Goal: Contribute content

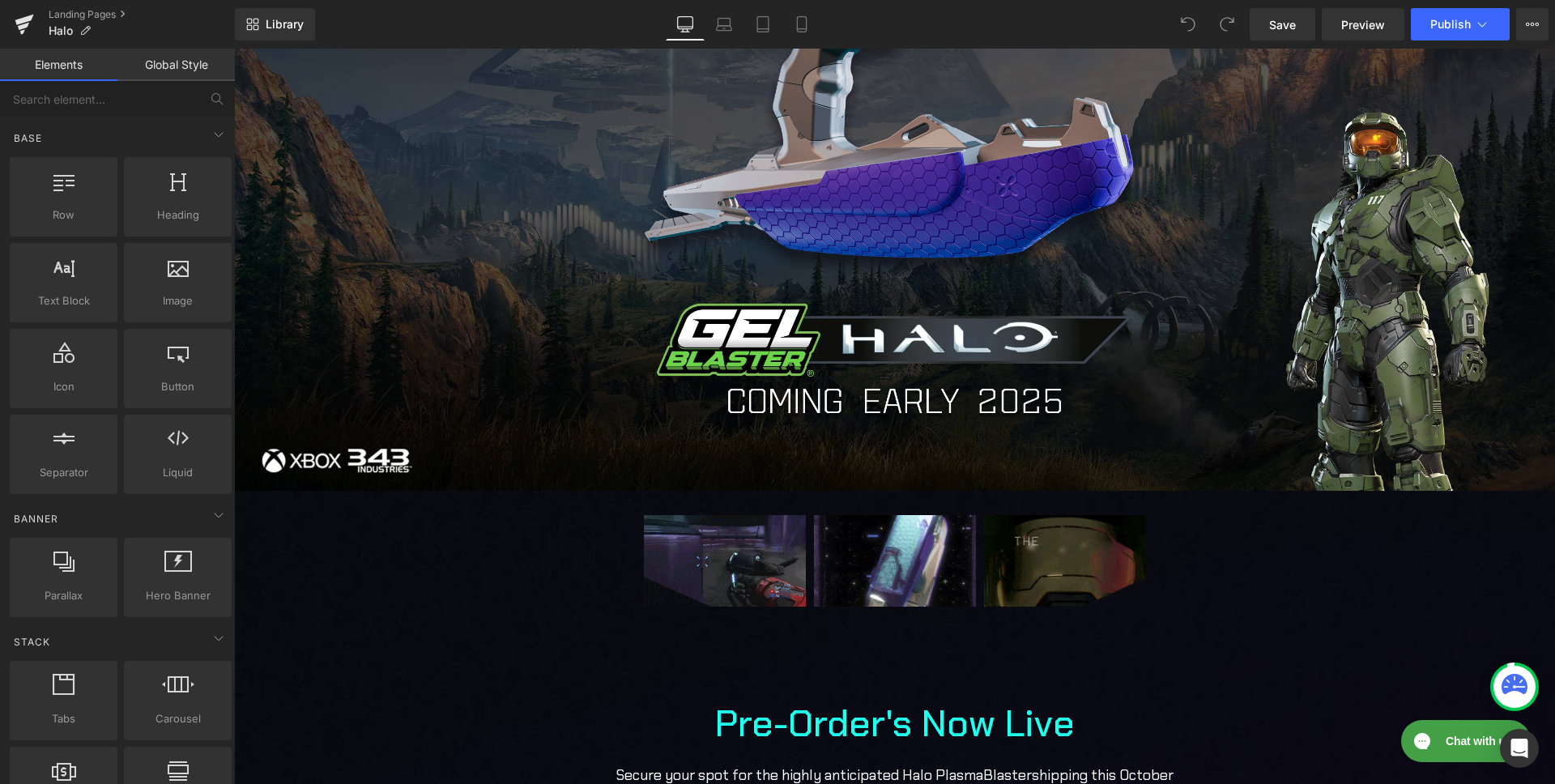
scroll to position [337, 0]
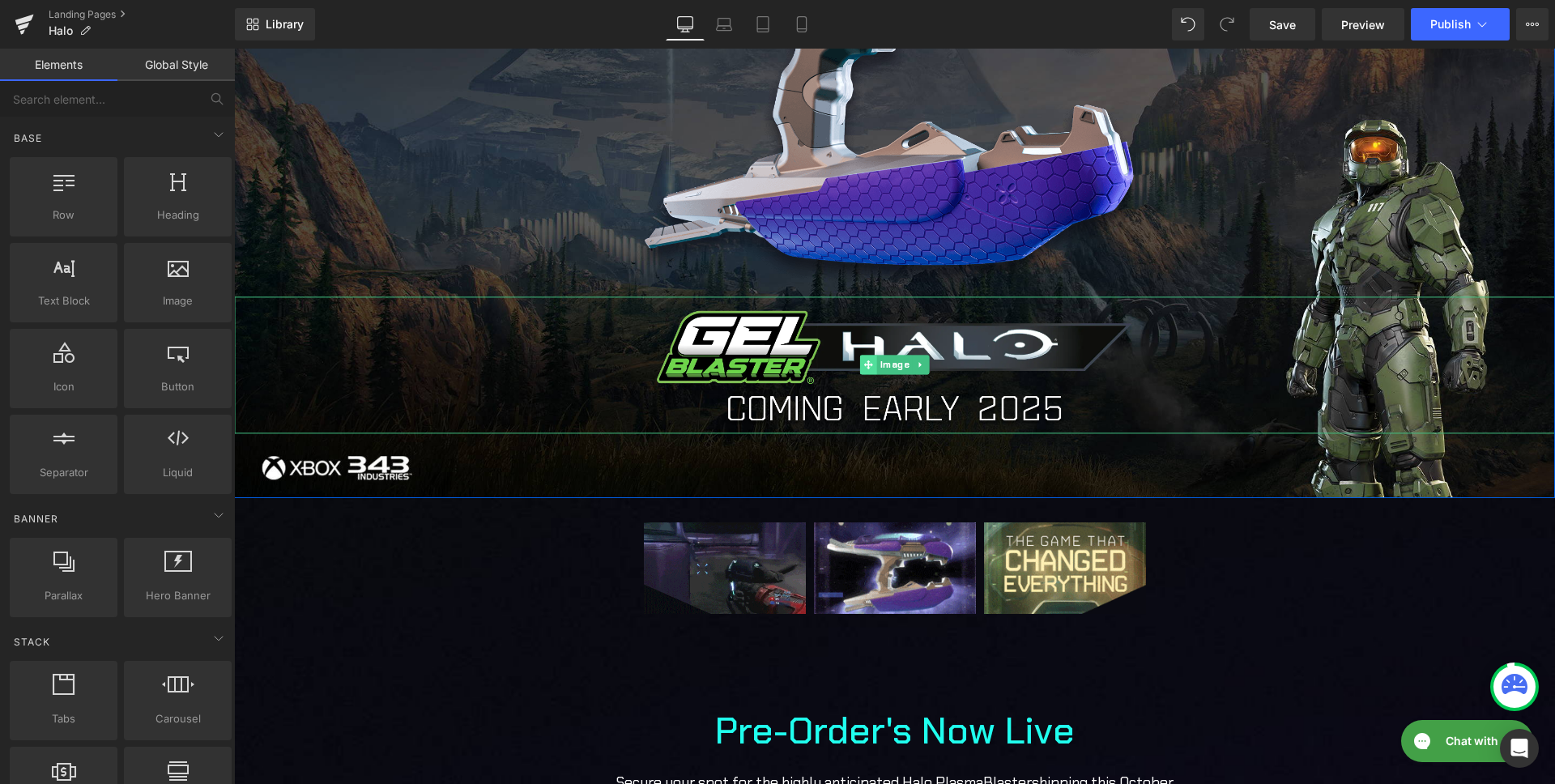
click at [869, 366] on icon at bounding box center [869, 365] width 9 height 9
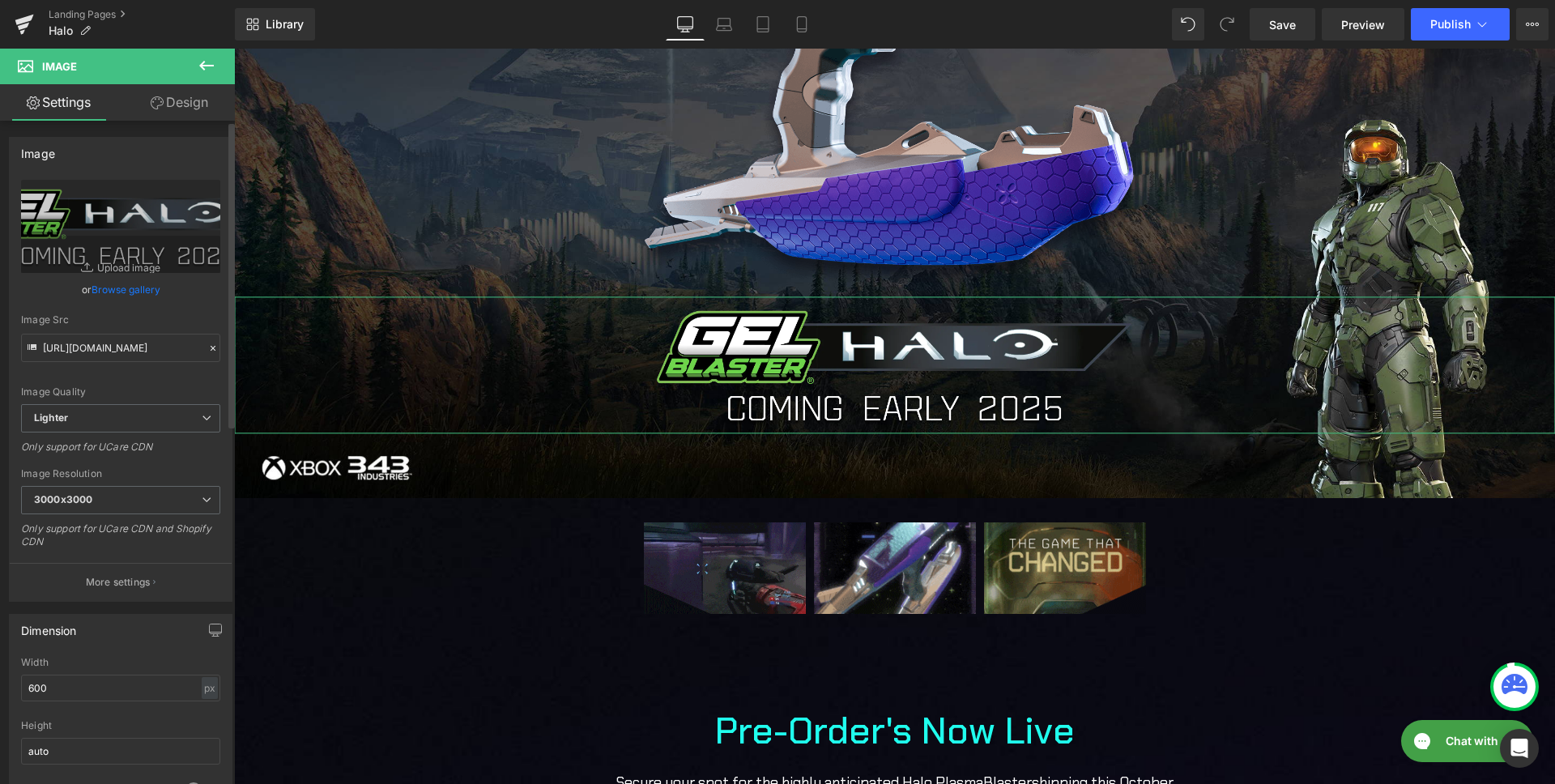
click at [120, 292] on link "Browse gallery" at bounding box center [125, 289] width 69 height 29
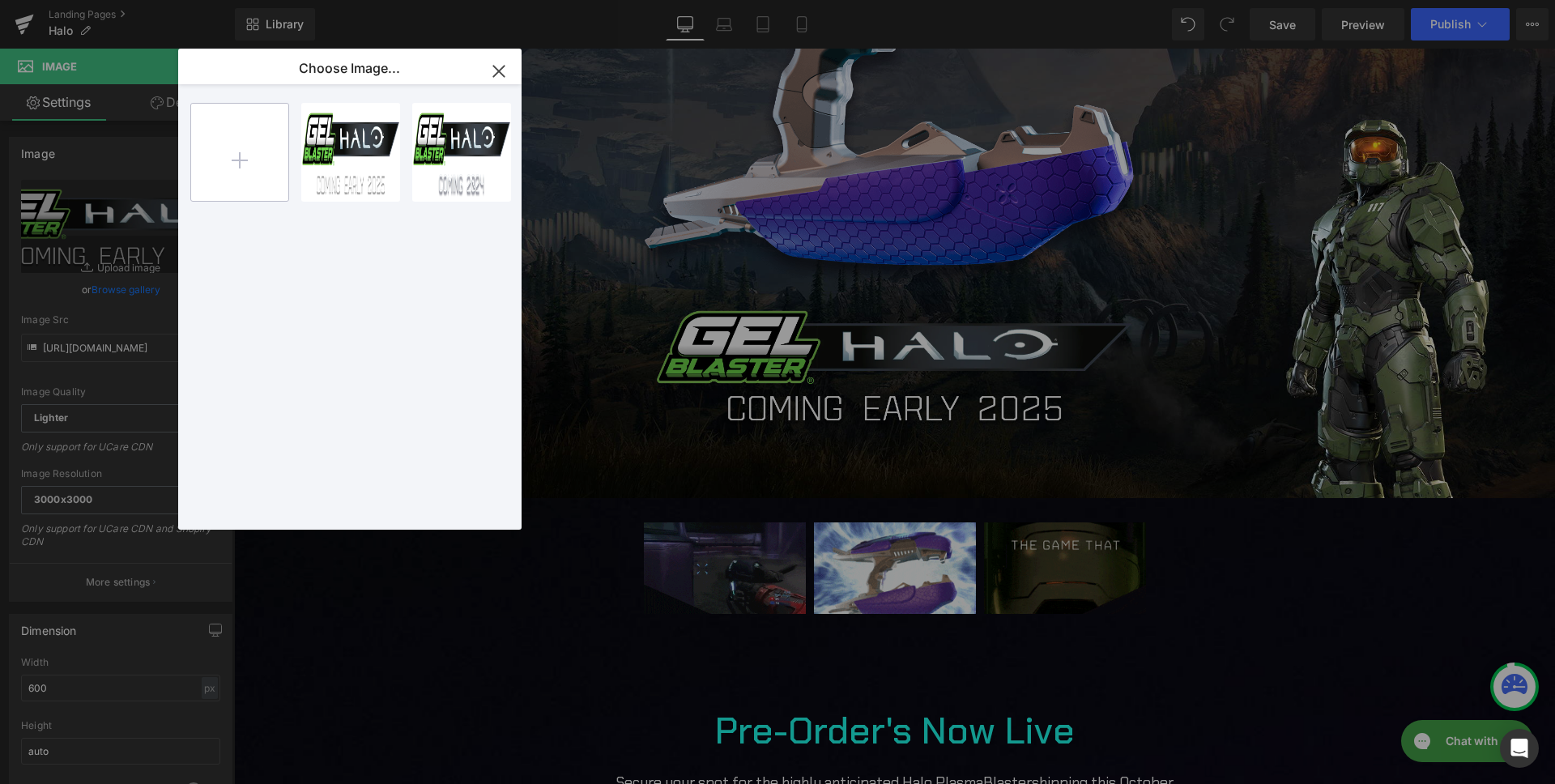
click at [250, 168] on input "file" at bounding box center [239, 151] width 97 height 97
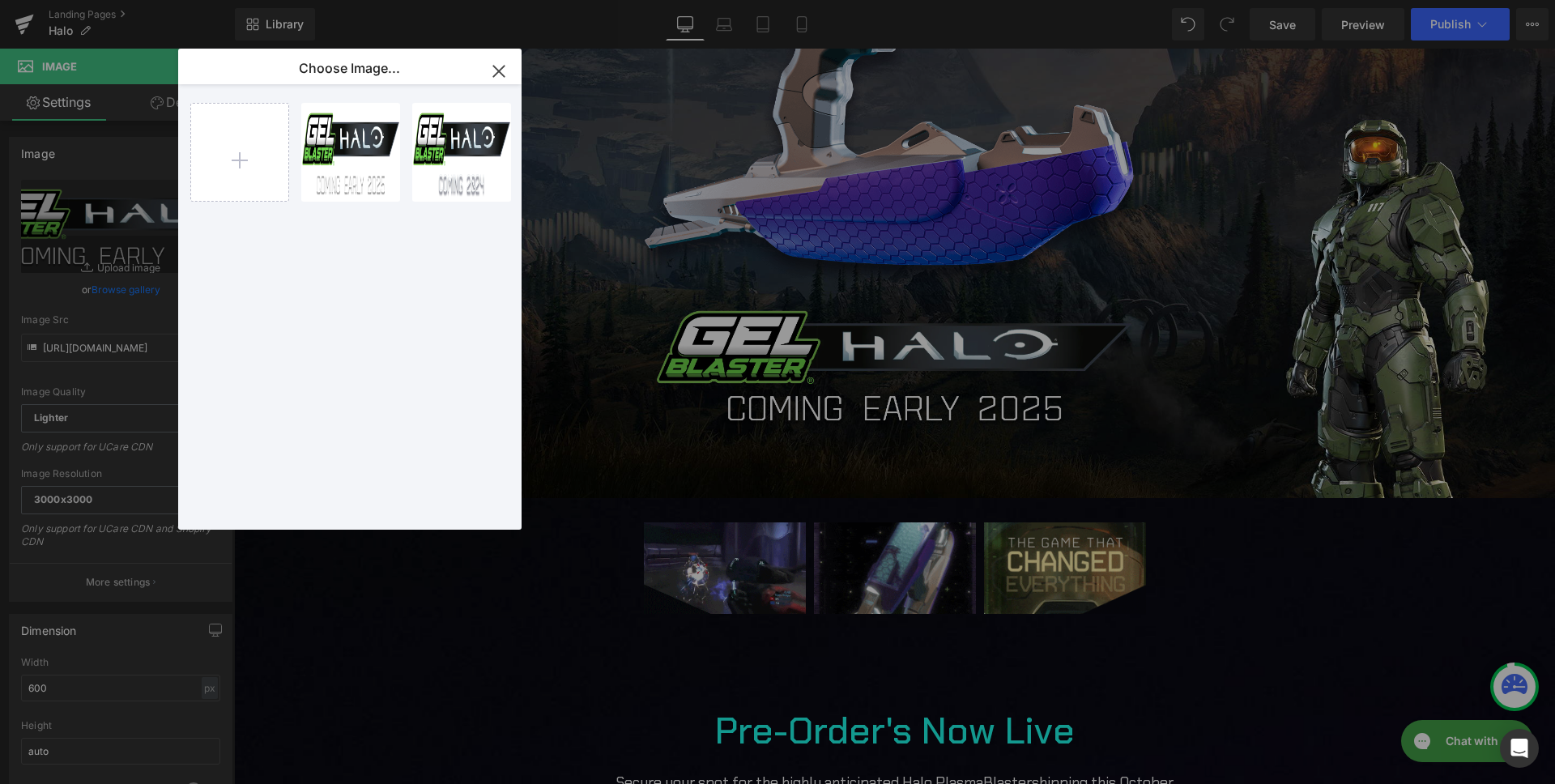
type input "C:\fakepath\halo [DATE].png"
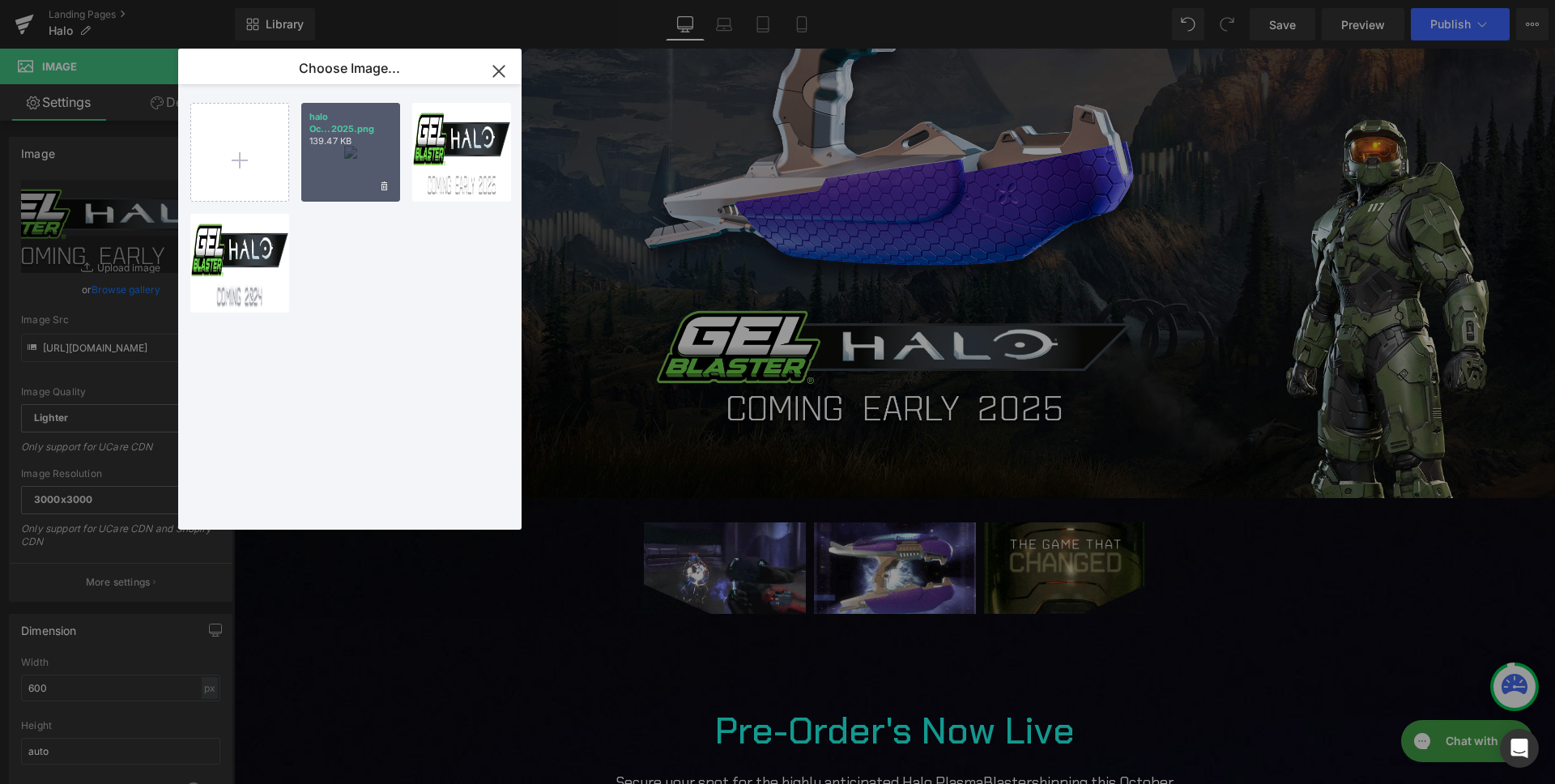
drag, startPoint x: 321, startPoint y: 176, endPoint x: 87, endPoint y: 127, distance: 239.1
click at [321, 176] on div "halo Oc...2025.png 139.47 KB" at bounding box center [350, 152] width 99 height 99
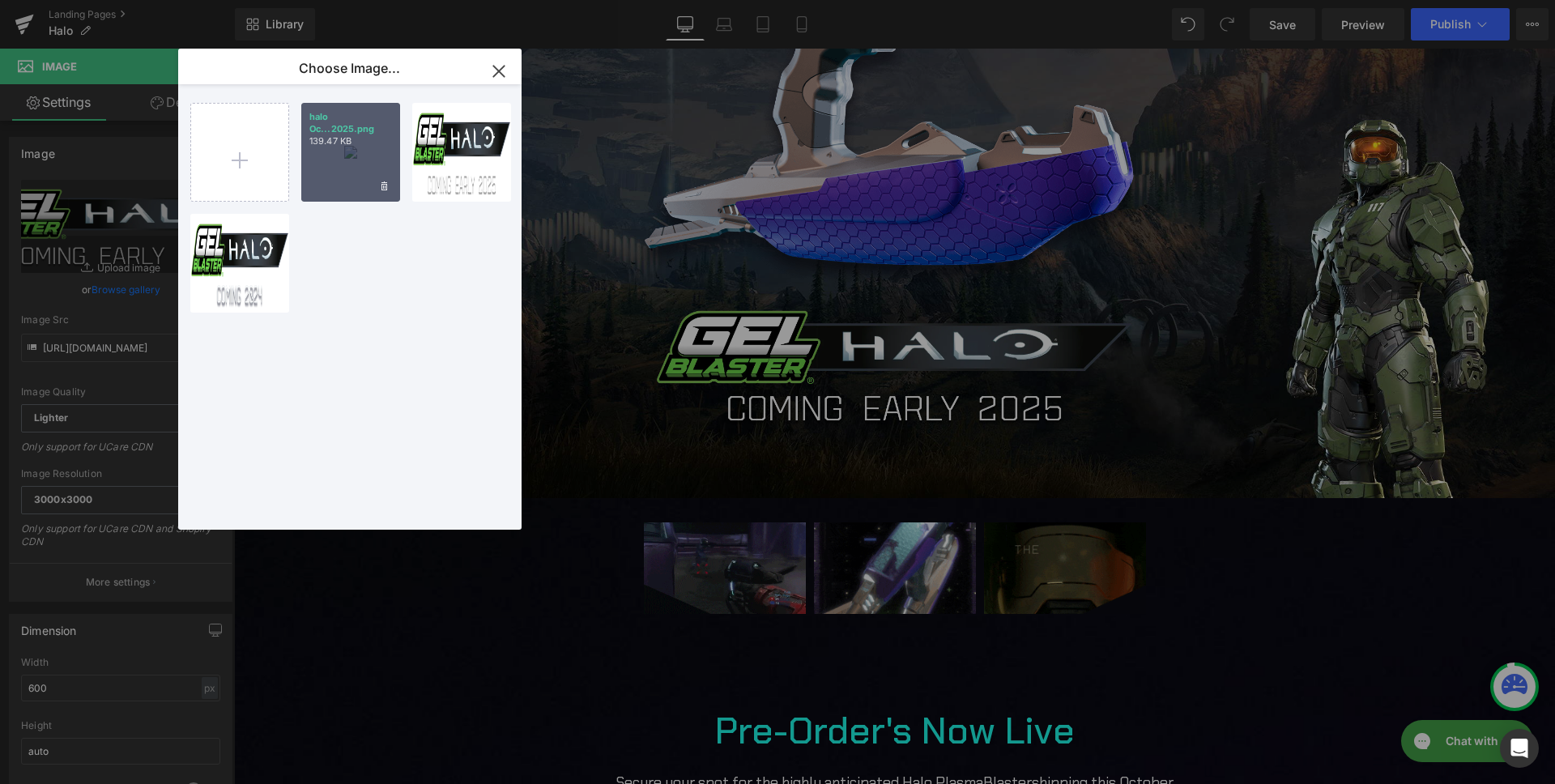
type input "[URL][DOMAIN_NAME][DATE]"
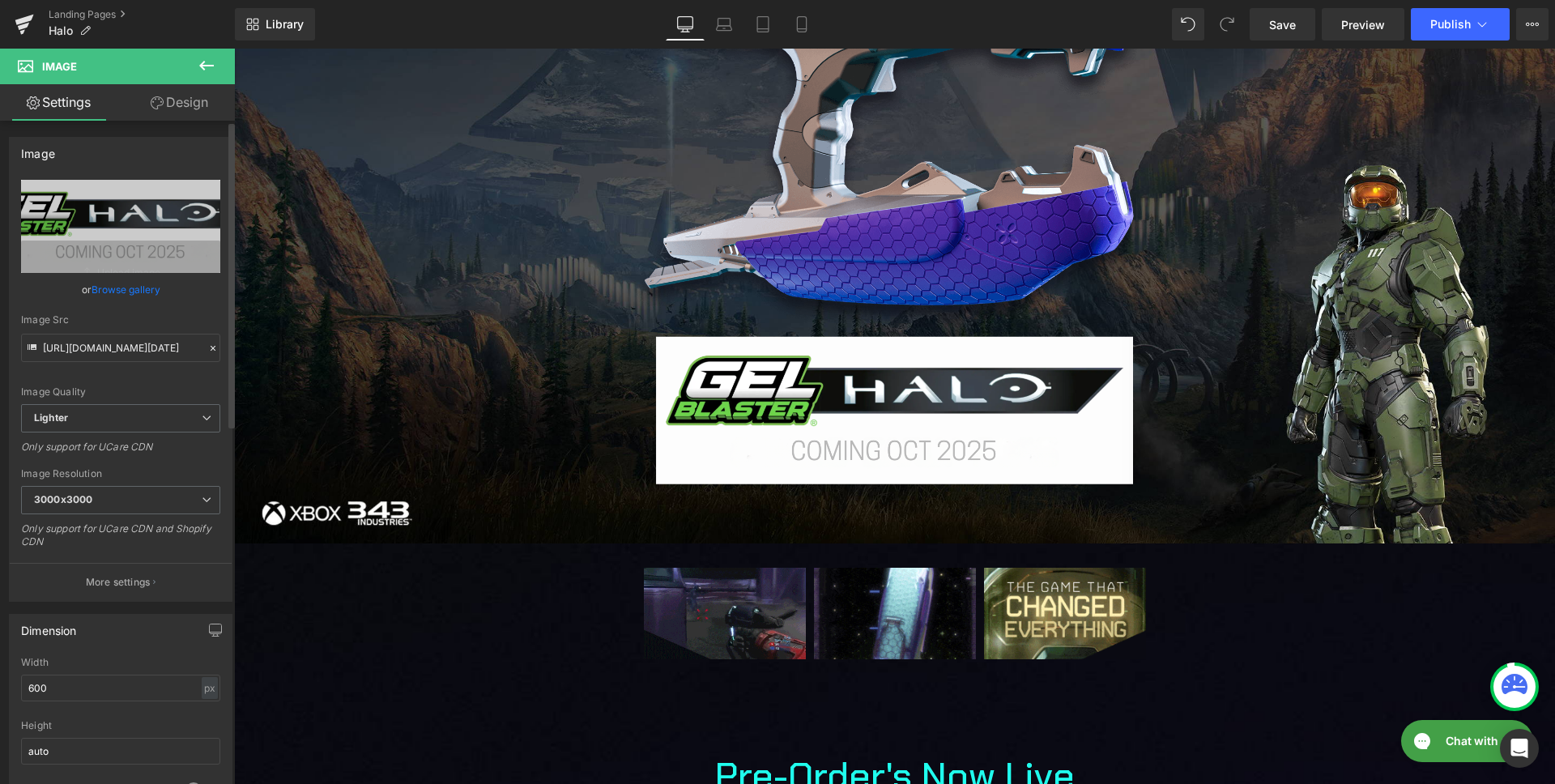
scroll to position [284, 0]
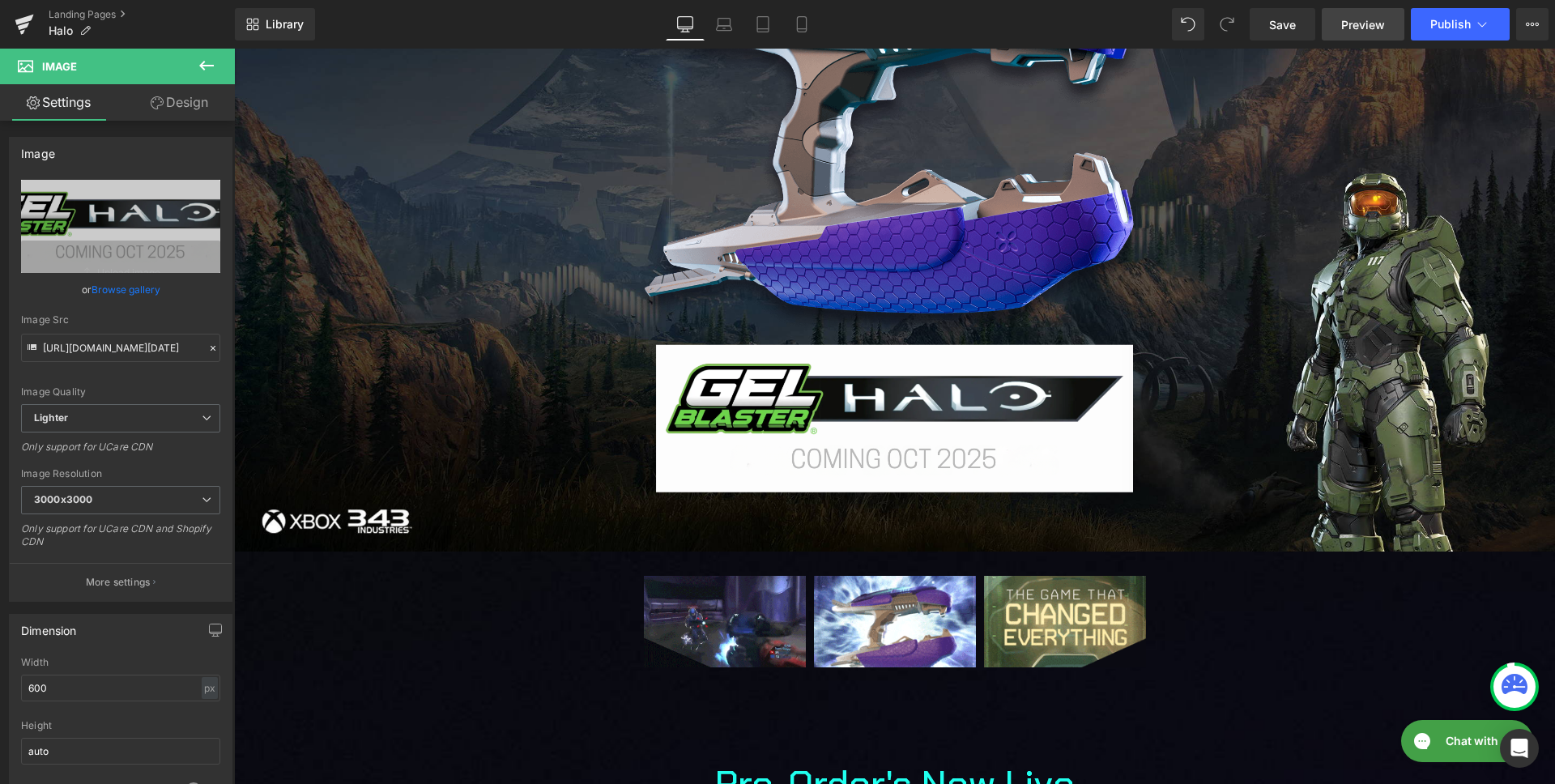
click at [1377, 37] on link "Preview" at bounding box center [1363, 24] width 83 height 32
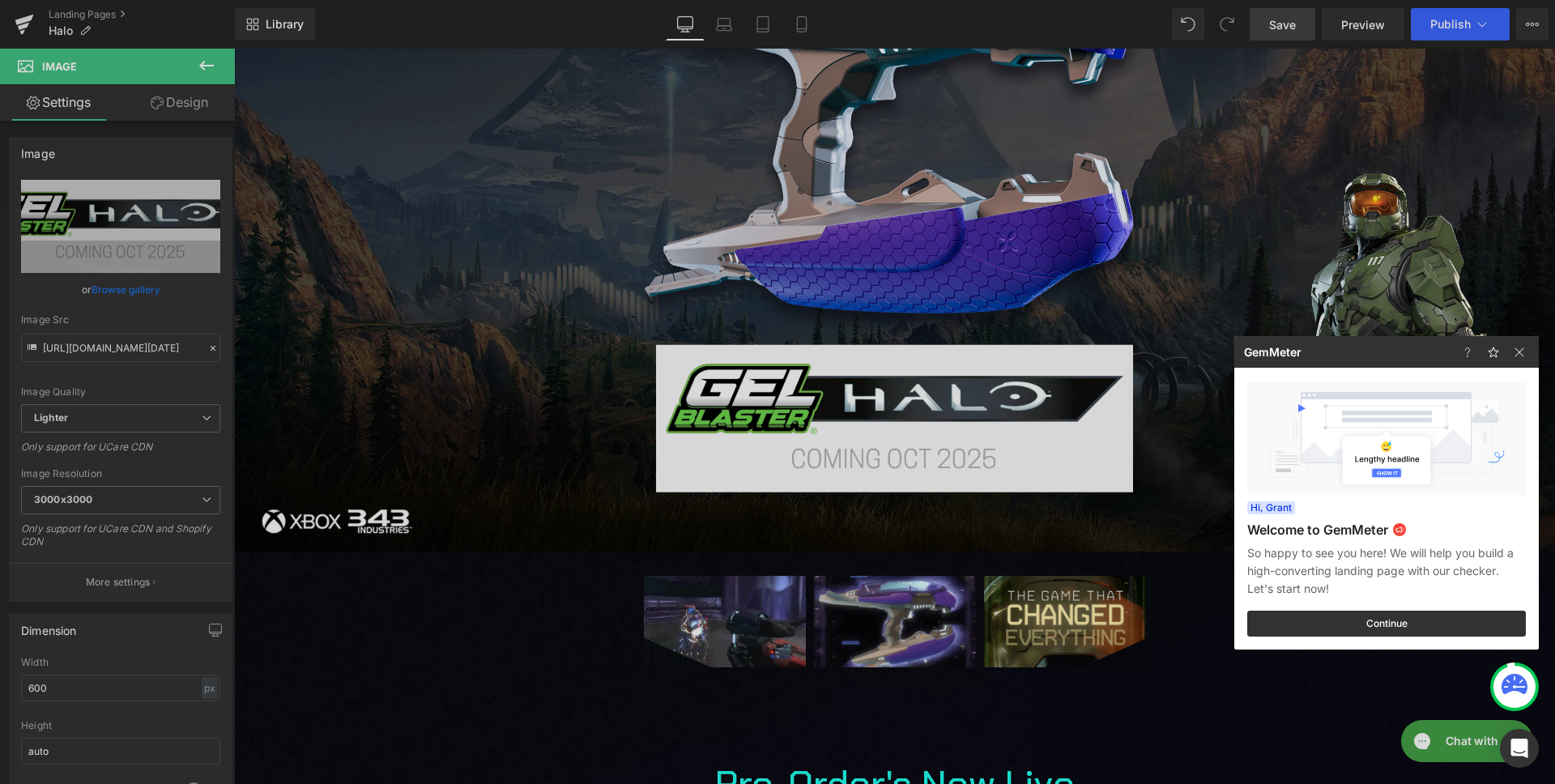
click at [1280, 26] on div at bounding box center [777, 392] width 1555 height 784
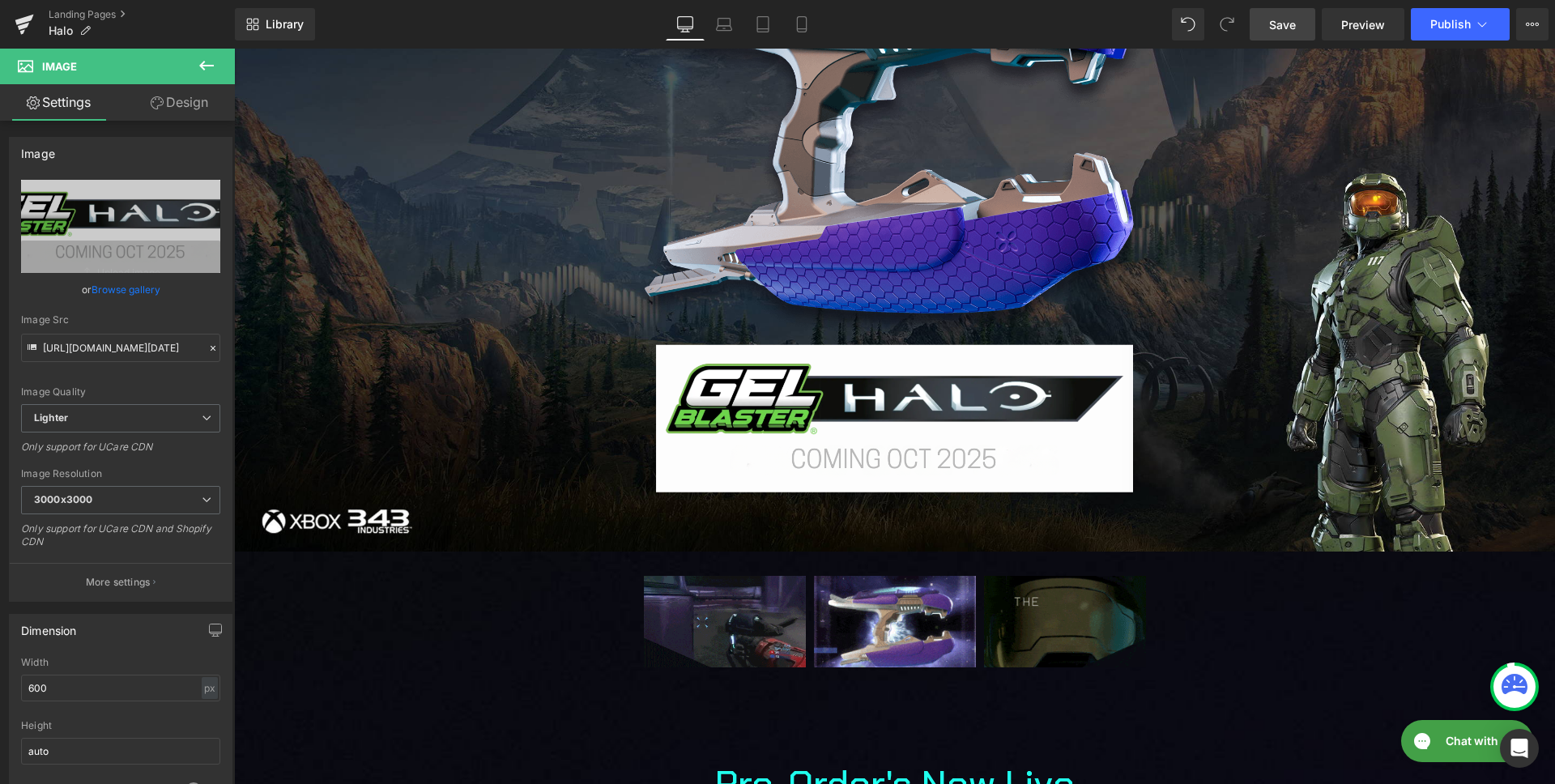
click at [1284, 36] on link "Save" at bounding box center [1282, 24] width 65 height 32
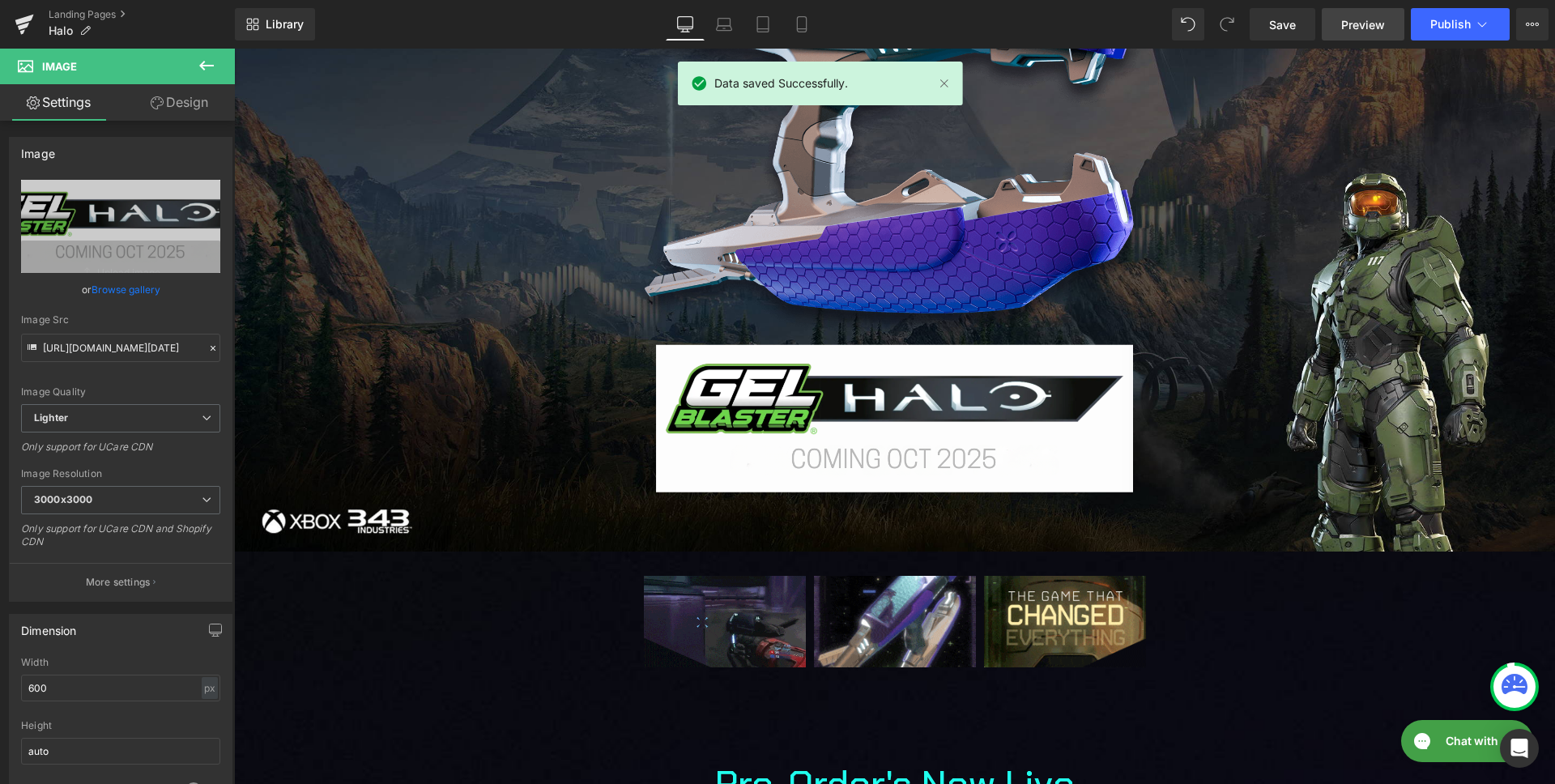
click at [1349, 24] on span "Preview" at bounding box center [1362, 25] width 43 height 17
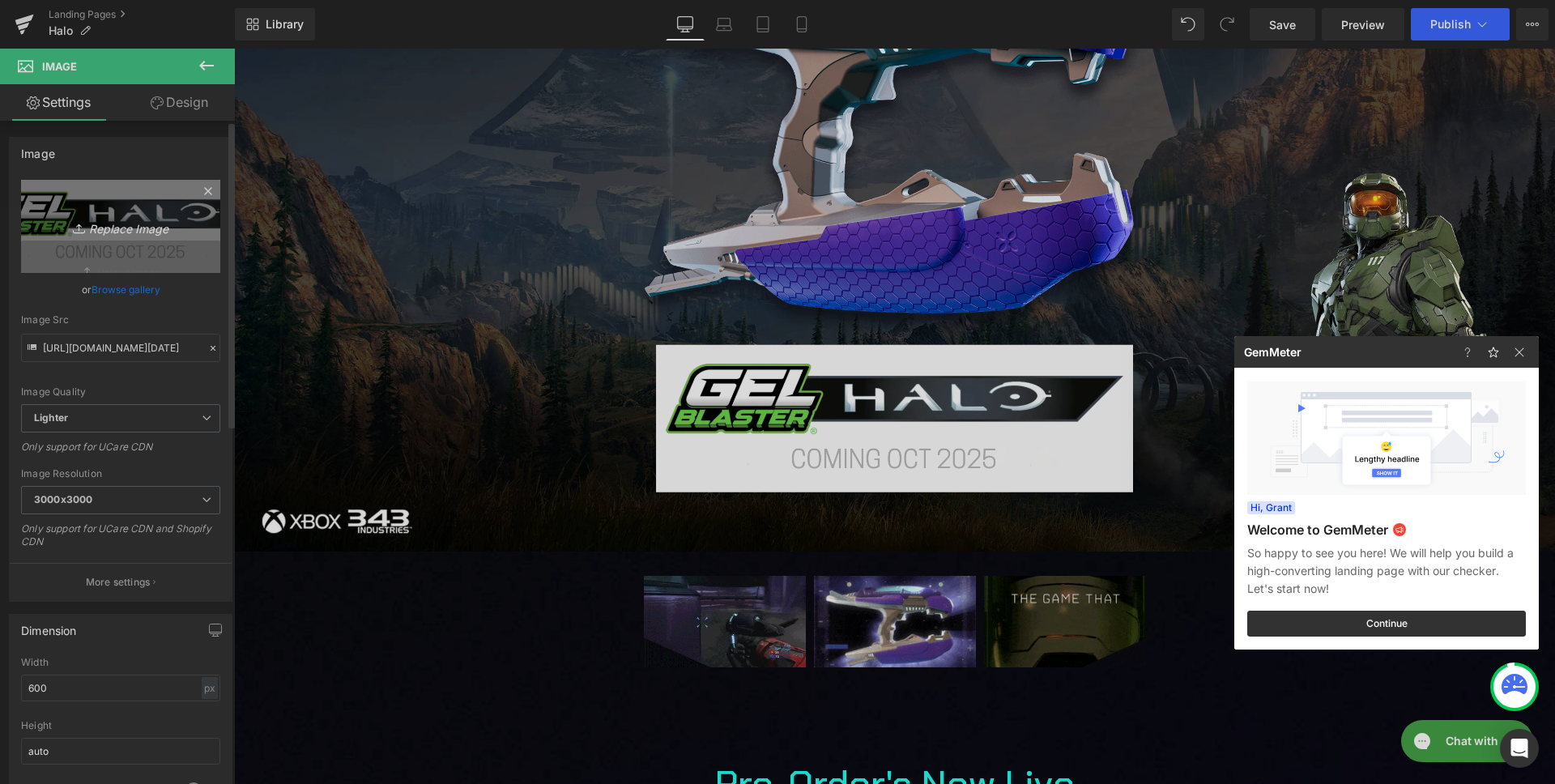
click at [77, 219] on div at bounding box center [777, 392] width 1555 height 784
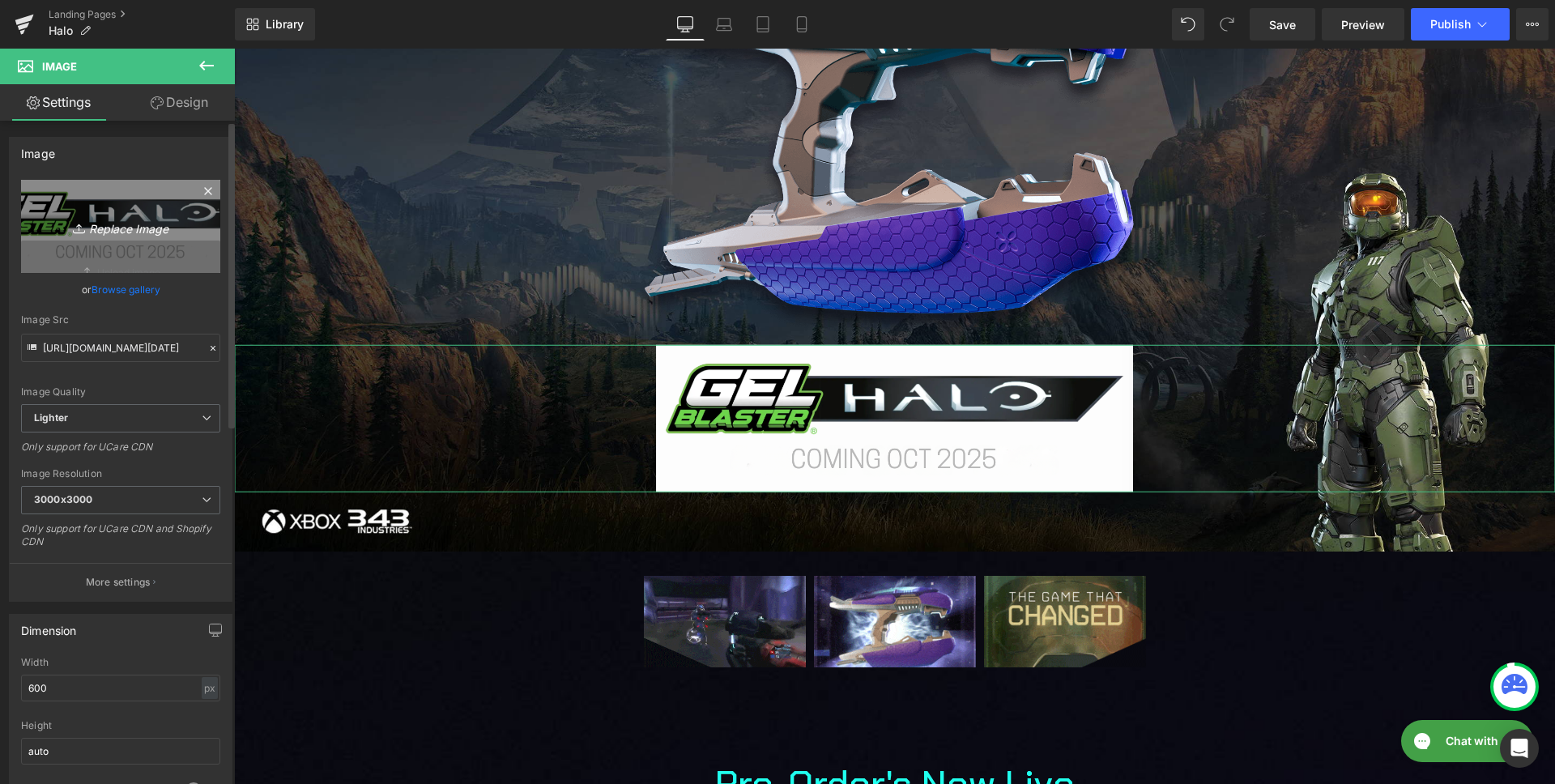
click at [106, 237] on link "Replace Image" at bounding box center [121, 226] width 199 height 93
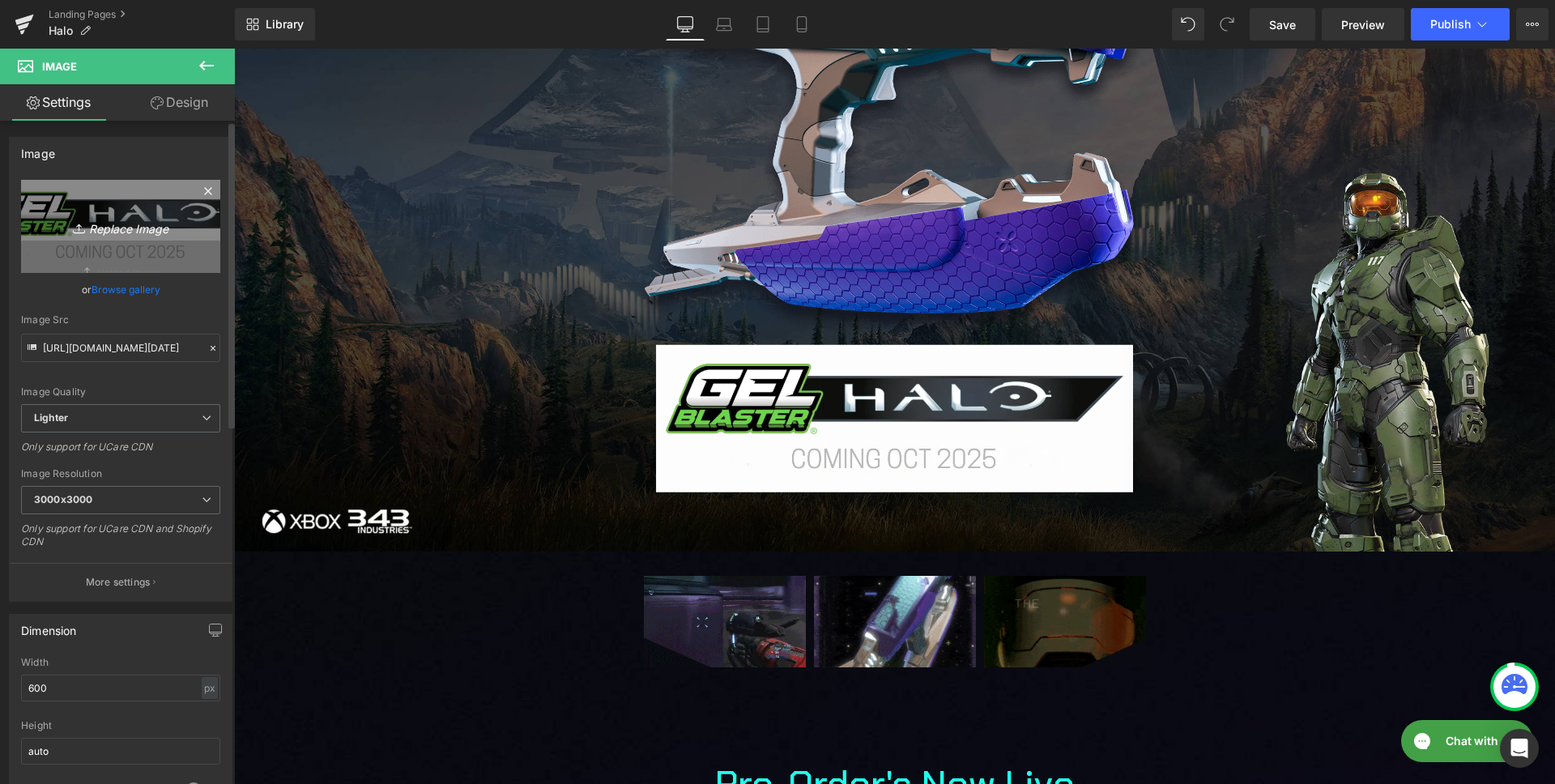
type input "C:\fakepath\halo_oct_2025_transparent.png"
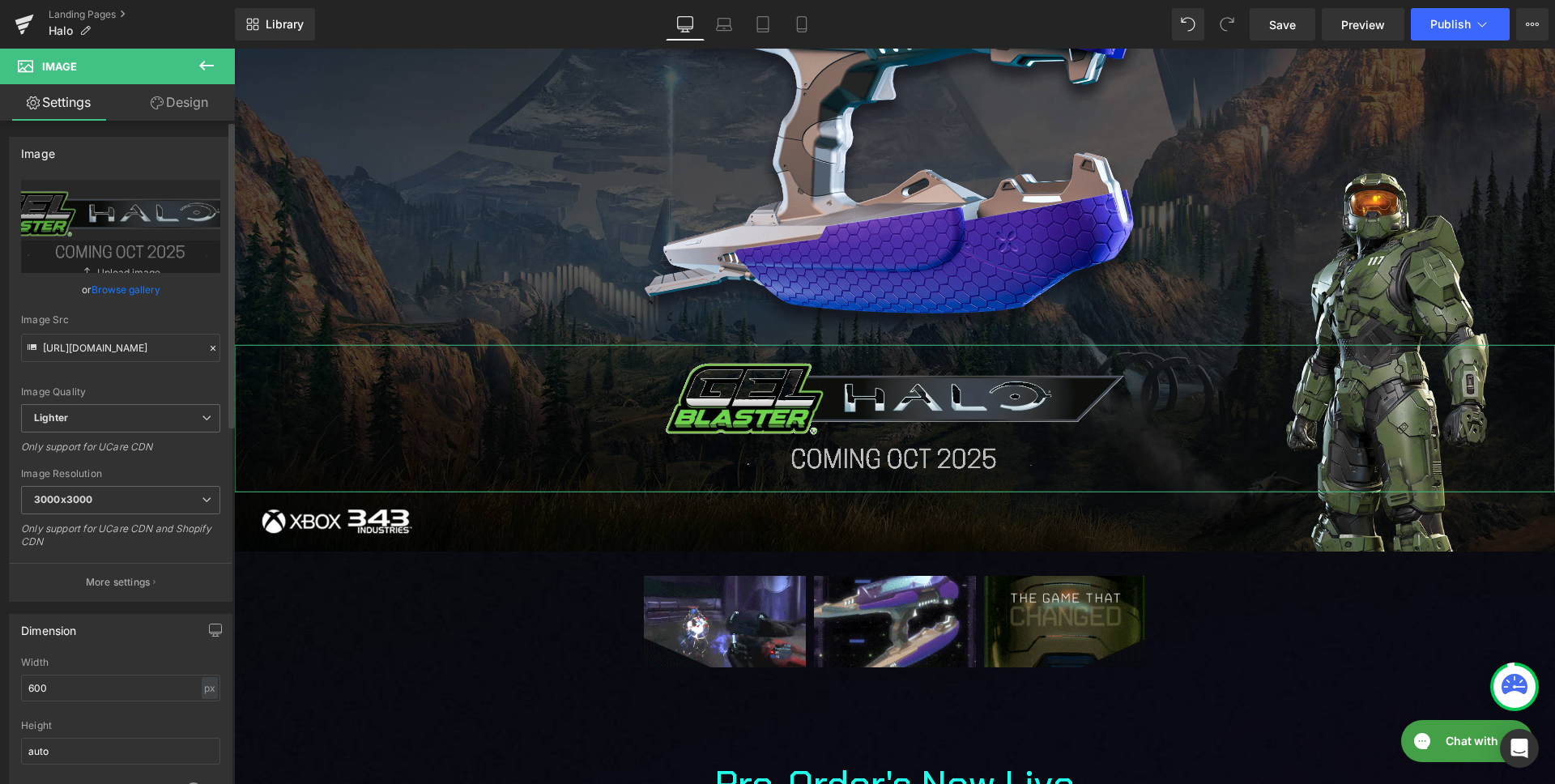
click at [123, 291] on link "Browse gallery" at bounding box center [125, 289] width 69 height 29
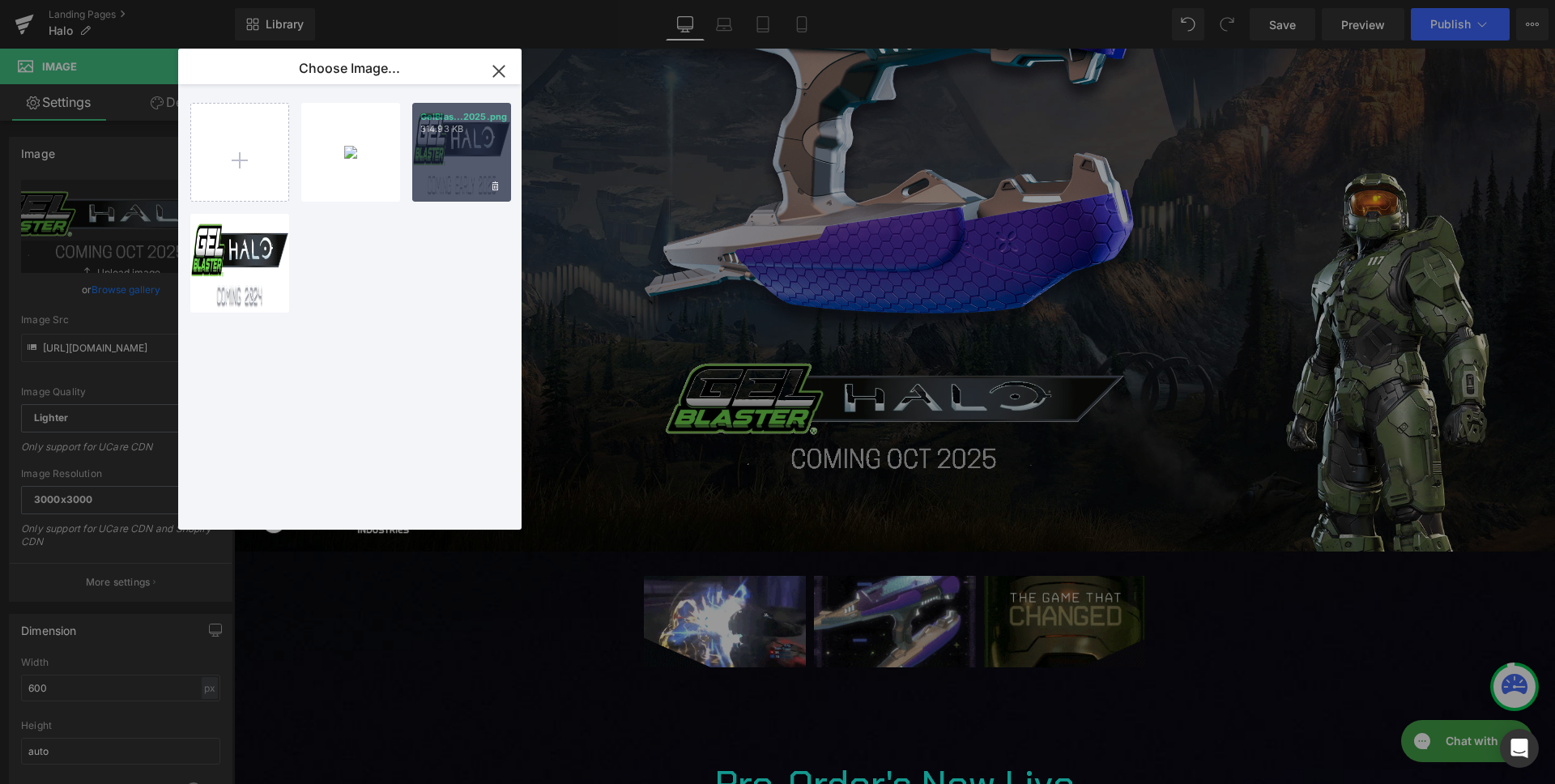
click at [425, 185] on div "GelBlas...2025.png 314.93 KB" at bounding box center [461, 152] width 99 height 99
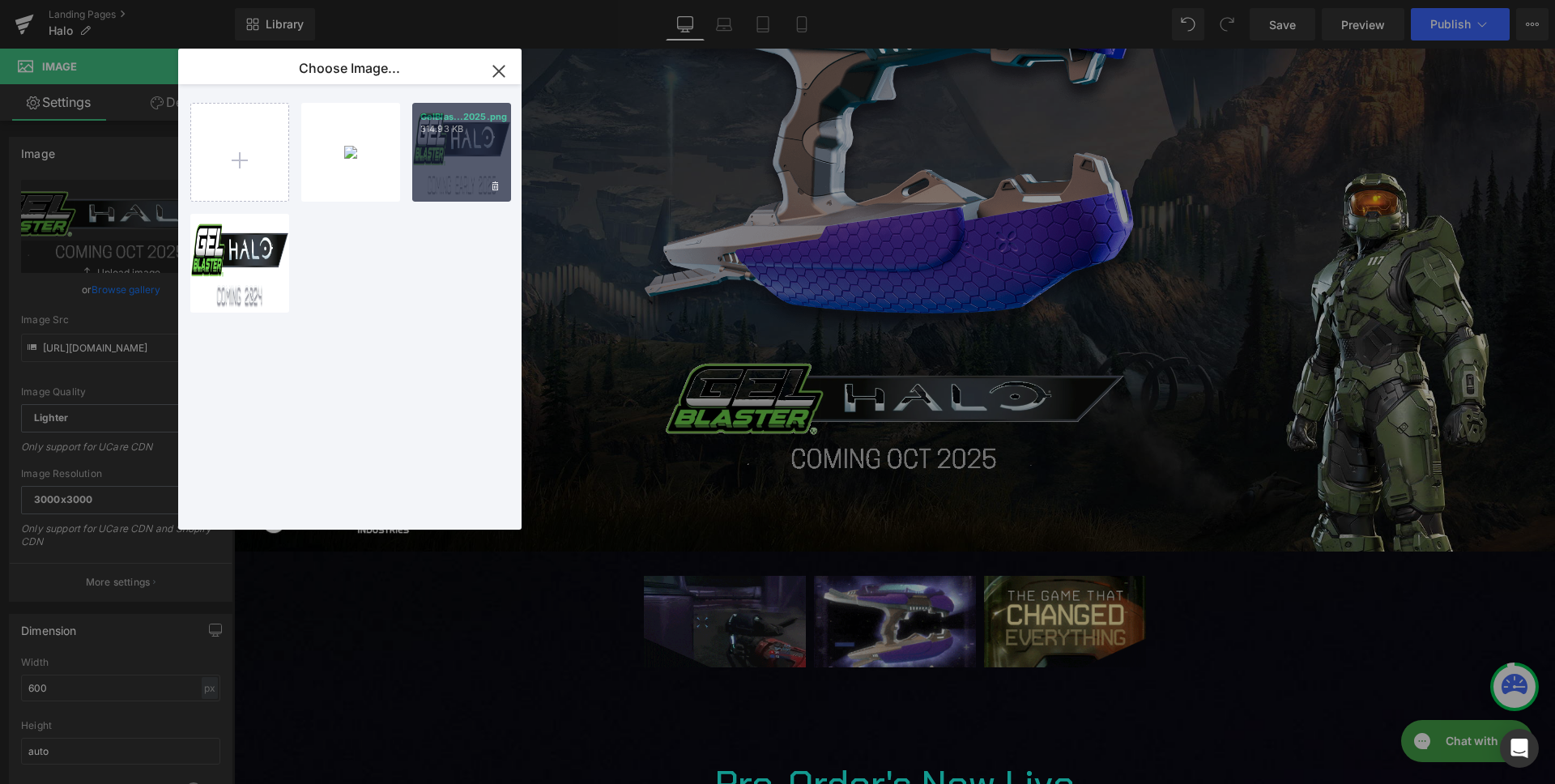
type input "[URL][DOMAIN_NAME]"
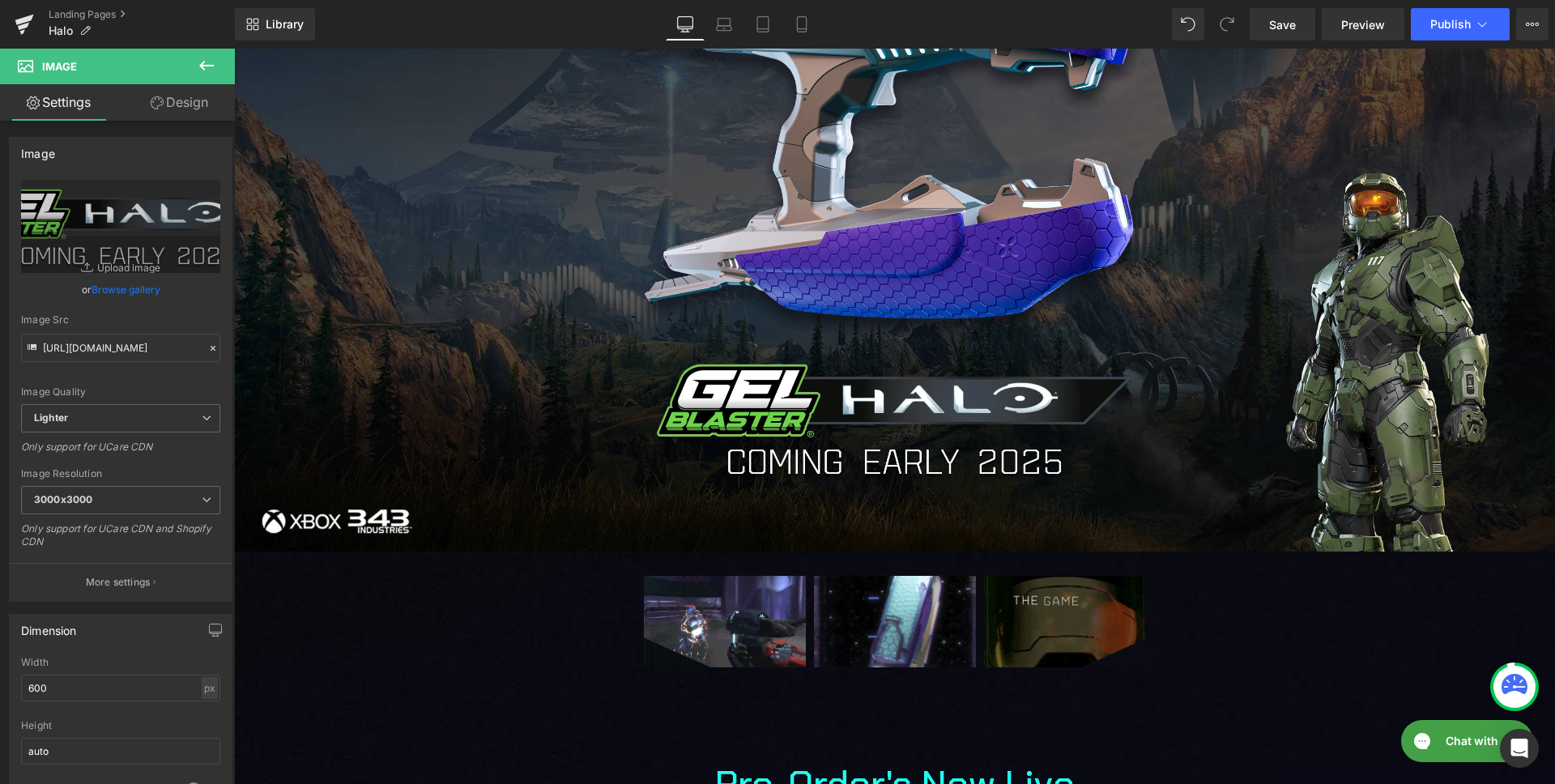
scroll to position [290, 0]
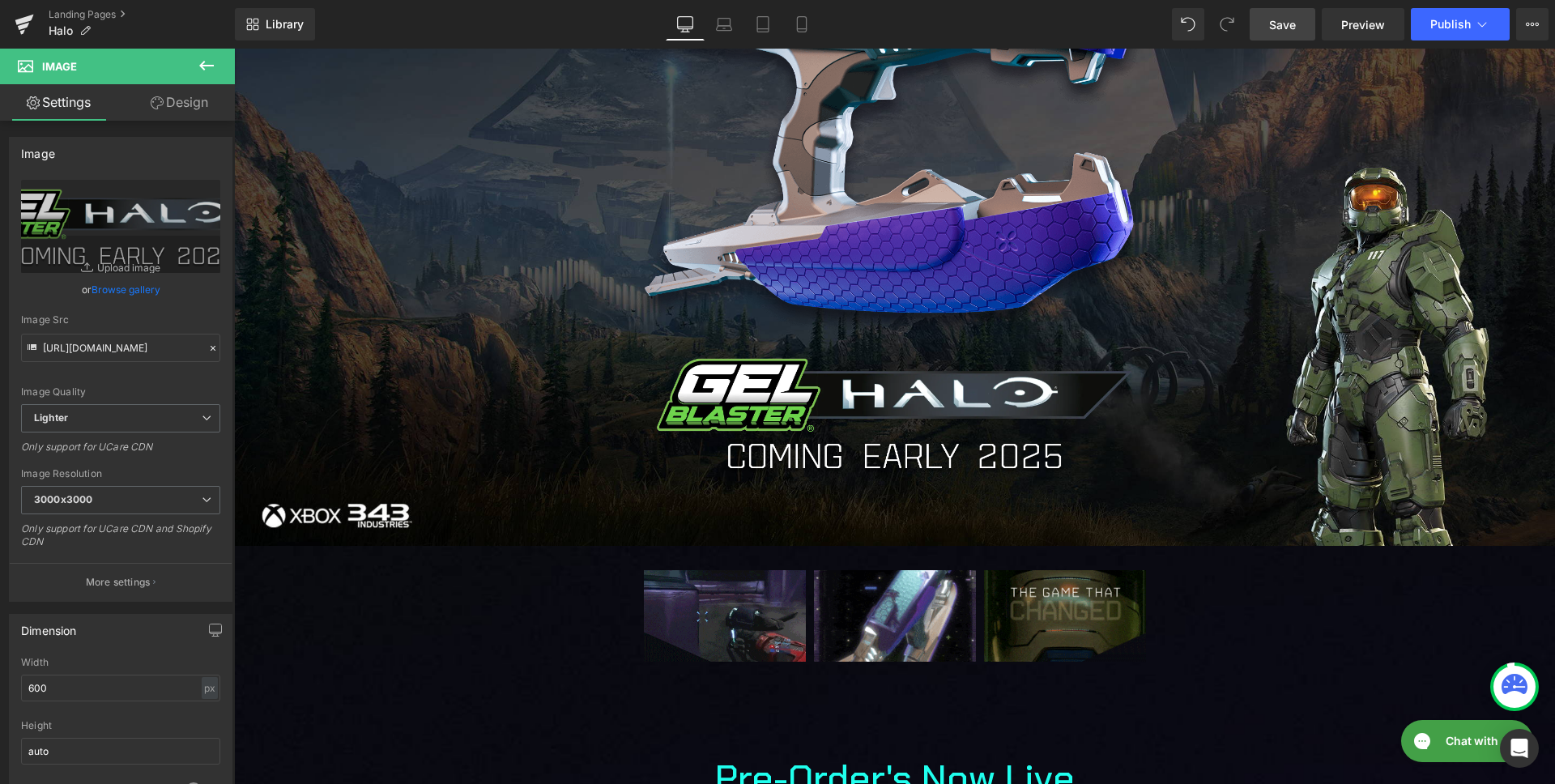
click at [1288, 23] on span "Save" at bounding box center [1282, 25] width 27 height 17
